Goal: Task Accomplishment & Management: Use online tool/utility

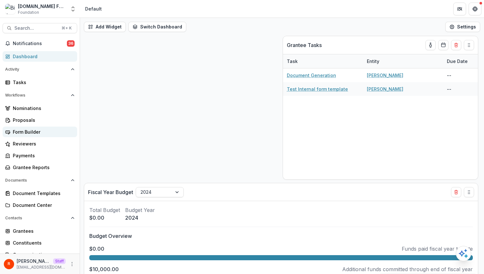
click at [37, 128] on link "Form Builder" at bounding box center [40, 132] width 75 height 11
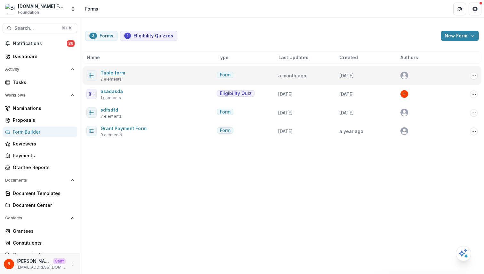
click at [114, 72] on link "Table form" at bounding box center [112, 72] width 25 height 5
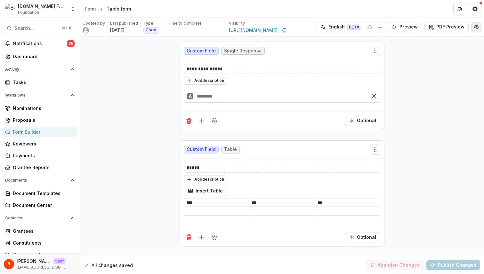
click at [474, 30] on button "Edit Form Settings" at bounding box center [476, 27] width 10 height 10
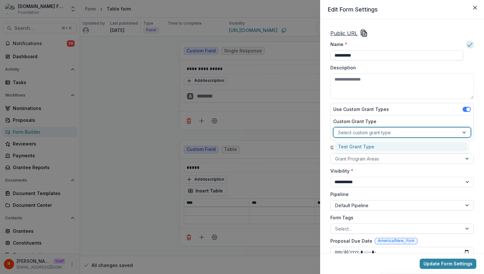
click at [380, 133] on div at bounding box center [396, 133] width 116 height 8
click at [362, 120] on label "Custom Grant Type" at bounding box center [400, 121] width 134 height 7
click at [339, 129] on input "Custom Grant Type" at bounding box center [338, 132] width 1 height 7
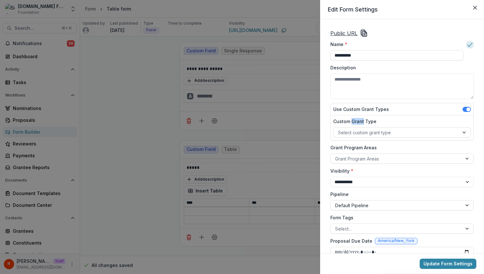
click at [362, 120] on label "Custom Grant Type" at bounding box center [400, 121] width 134 height 7
click at [339, 129] on input "Custom Grant Type" at bounding box center [338, 132] width 1 height 7
click at [362, 120] on label "Custom Grant Type" at bounding box center [400, 121] width 134 height 7
click at [339, 129] on input "Custom Grant Type" at bounding box center [338, 132] width 1 height 7
copy label "Custom Grant Type"
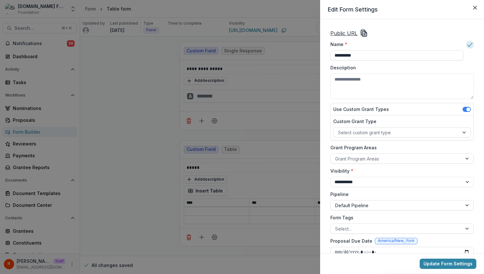
click at [466, 108] on span at bounding box center [468, 110] width 4 height 4
click at [223, 133] on div "**********" at bounding box center [242, 137] width 484 height 274
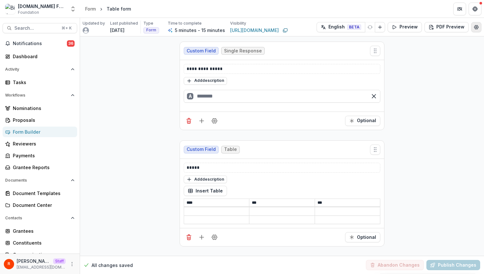
click at [477, 25] on icon "Edit Form Settings" at bounding box center [476, 27] width 4 height 4
